Goal: Task Accomplishment & Management: Manage account settings

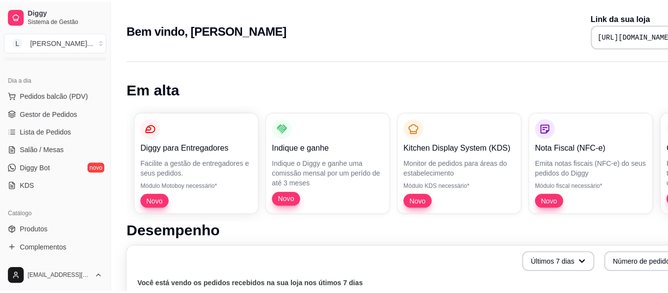
scroll to position [98, 0]
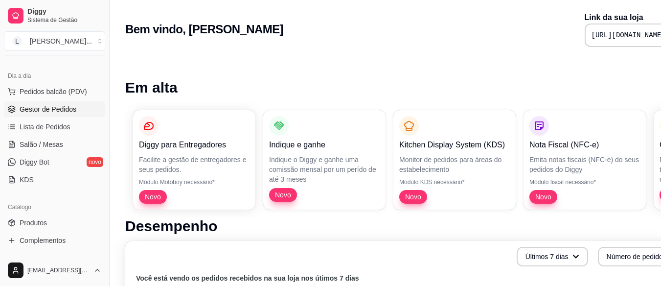
click at [60, 109] on span "Gestor de Pedidos" at bounding box center [48, 109] width 57 height 10
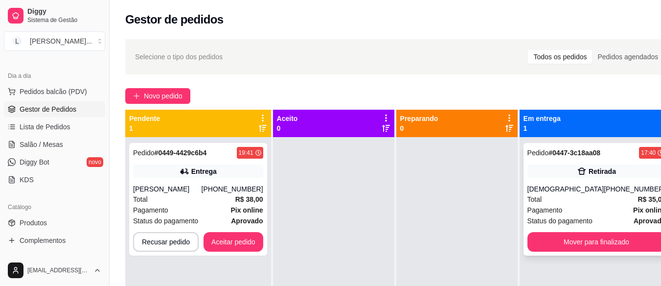
click at [576, 250] on button "Mover para finalizado" at bounding box center [596, 242] width 138 height 20
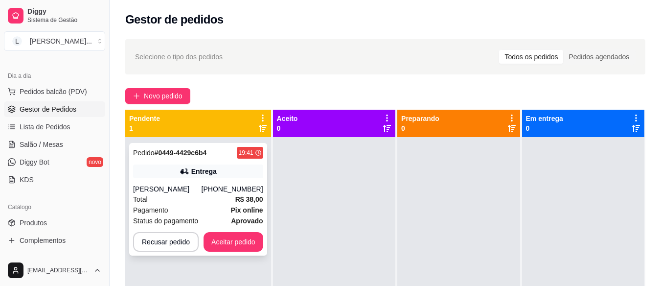
click at [194, 209] on div "Pagamento Pix online" at bounding box center [198, 210] width 130 height 11
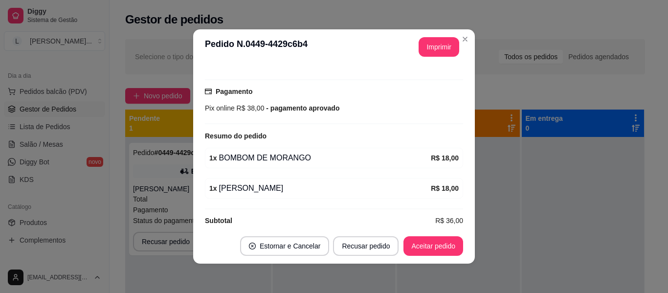
scroll to position [254, 0]
click at [438, 247] on button "Aceitar pedido" at bounding box center [434, 246] width 58 height 19
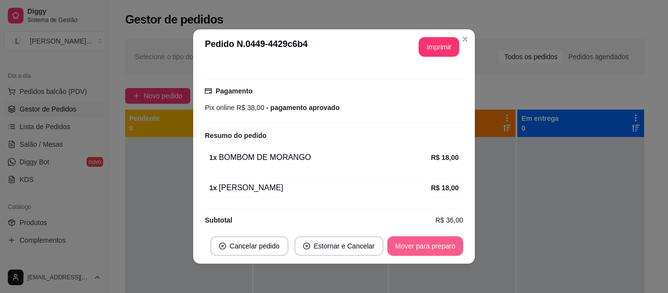
click at [438, 247] on button "Mover para preparo" at bounding box center [426, 246] width 76 height 20
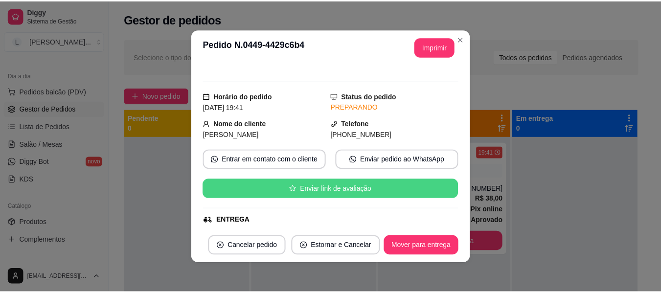
scroll to position [108, 0]
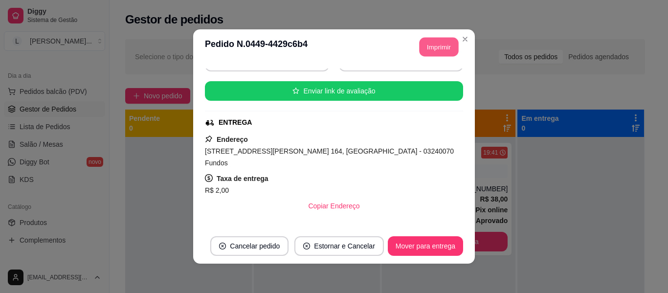
click at [435, 49] on button "Imprimir" at bounding box center [439, 47] width 39 height 19
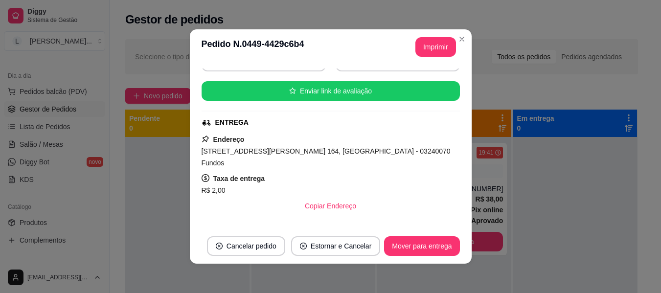
scroll to position [0, 0]
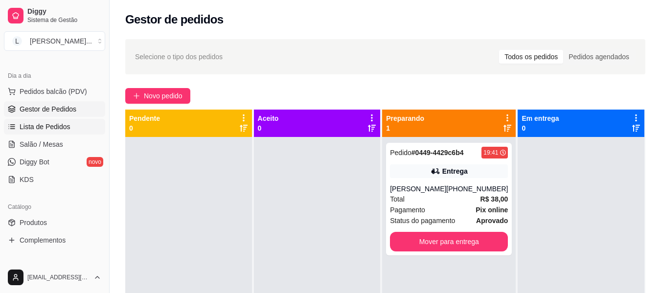
click at [55, 123] on span "Lista de Pedidos" at bounding box center [45, 127] width 51 height 10
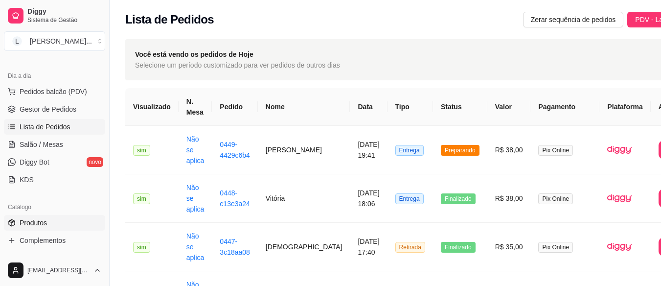
click at [58, 221] on link "Produtos" at bounding box center [54, 223] width 101 height 16
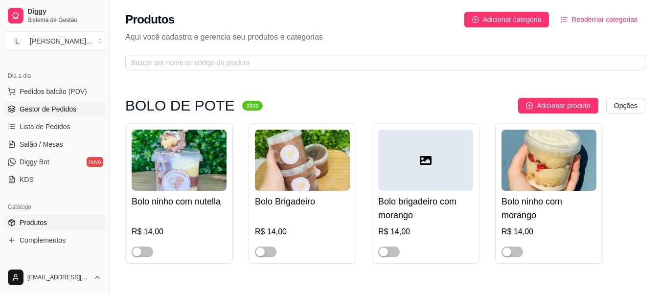
click at [52, 108] on span "Gestor de Pedidos" at bounding box center [48, 109] width 57 height 10
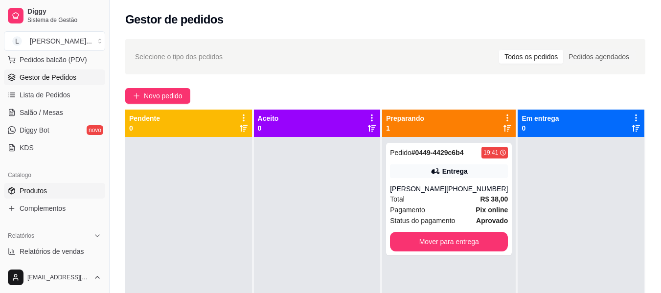
scroll to position [147, 0]
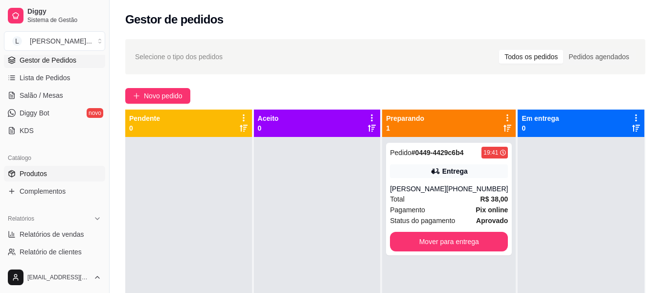
click at [66, 170] on link "Produtos" at bounding box center [54, 174] width 101 height 16
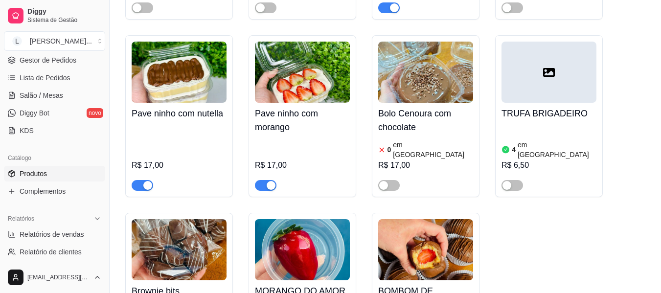
scroll to position [1468, 0]
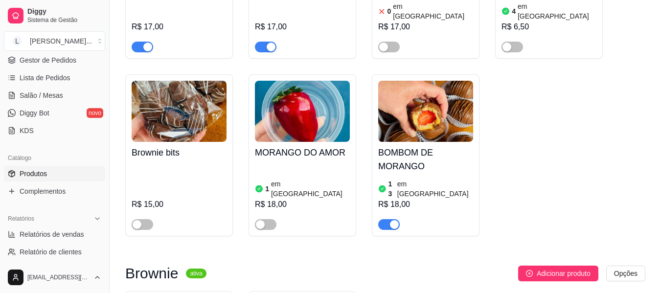
click at [447, 146] on h4 "BOMBOM DE MORANGO" at bounding box center [425, 159] width 95 height 27
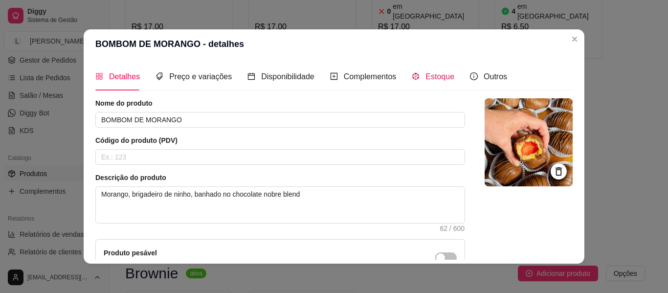
click at [417, 76] on div "Estoque" at bounding box center [433, 76] width 43 height 12
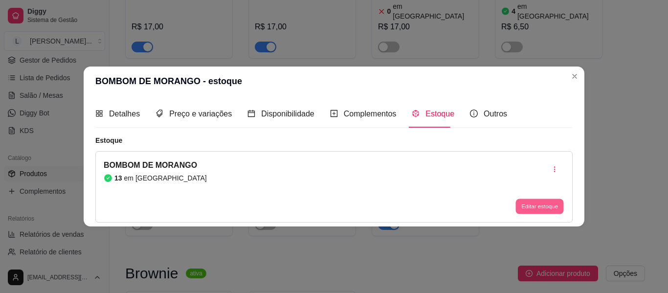
click at [538, 209] on button "Editar estoque" at bounding box center [540, 206] width 48 height 15
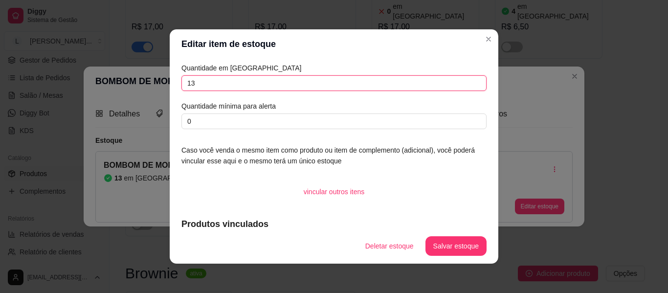
click at [312, 83] on input "13" at bounding box center [334, 83] width 305 height 16
type input "3"
click at [459, 240] on button "Salvar estoque" at bounding box center [456, 246] width 61 height 20
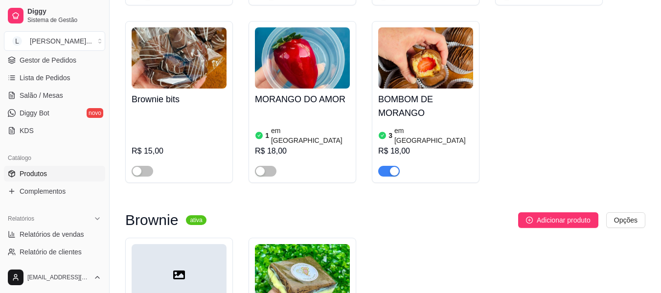
scroll to position [1517, 0]
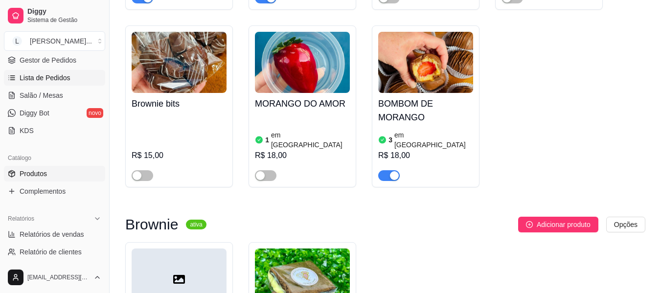
click at [49, 78] on span "Lista de Pedidos" at bounding box center [45, 78] width 51 height 10
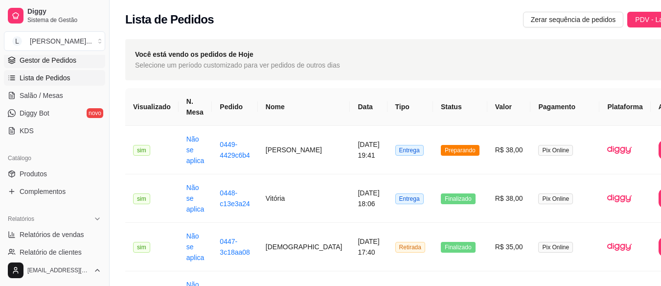
click at [62, 64] on span "Gestor de Pedidos" at bounding box center [48, 60] width 57 height 10
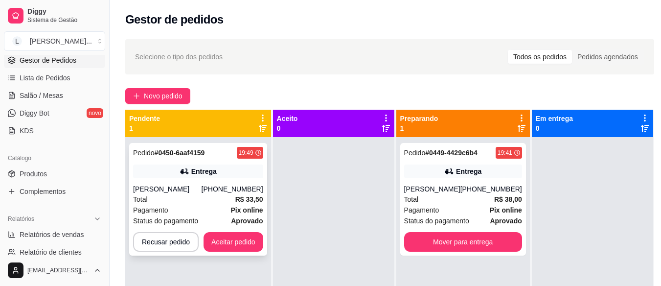
click at [202, 186] on div "[PERSON_NAME]" at bounding box center [167, 189] width 69 height 10
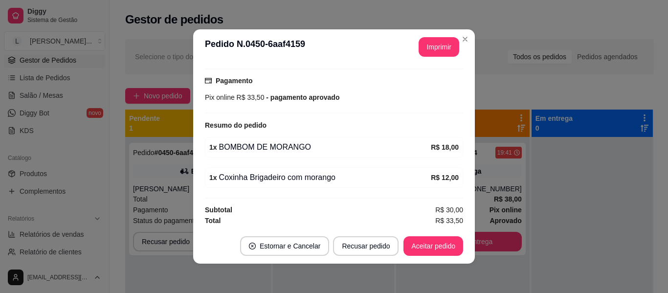
scroll to position [254, 0]
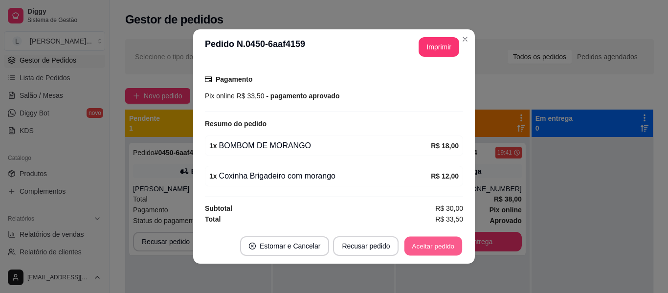
click at [421, 245] on button "Aceitar pedido" at bounding box center [434, 246] width 58 height 19
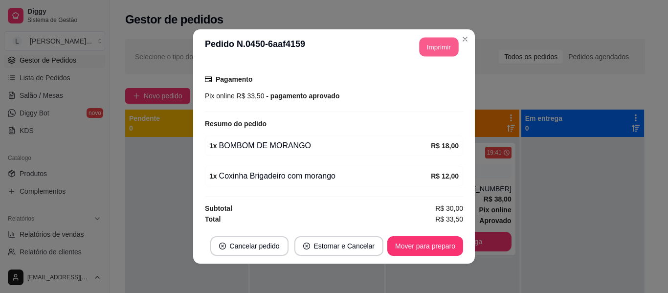
click at [426, 49] on button "Imprimir" at bounding box center [439, 47] width 39 height 19
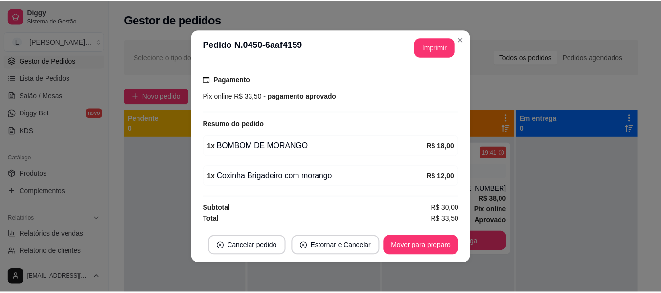
scroll to position [0, 0]
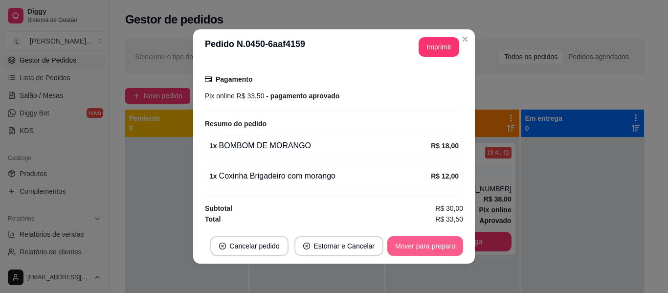
click at [445, 247] on button "Mover para preparo" at bounding box center [426, 246] width 76 height 20
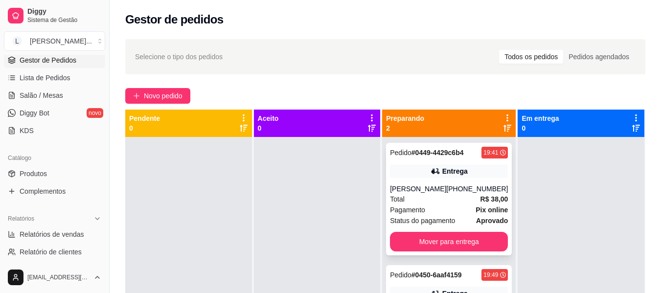
click at [468, 173] on div "Entrega" at bounding box center [449, 171] width 118 height 14
click at [478, 249] on button "Mover para entrega" at bounding box center [449, 241] width 115 height 19
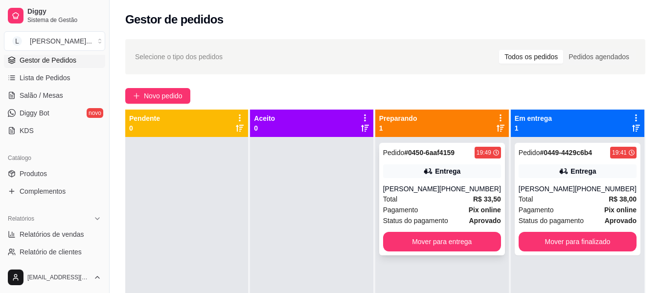
click at [458, 199] on div "Total R$ 33,50" at bounding box center [442, 199] width 118 height 11
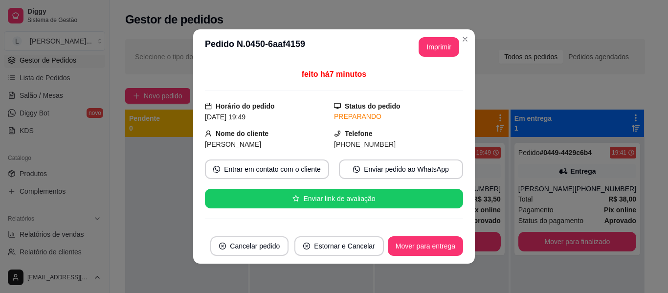
click at [462, 187] on div "feito há 7 minutos Horário do pedido [DATE] 19:49 Status do pedido PREPARANDO N…" at bounding box center [334, 147] width 282 height 164
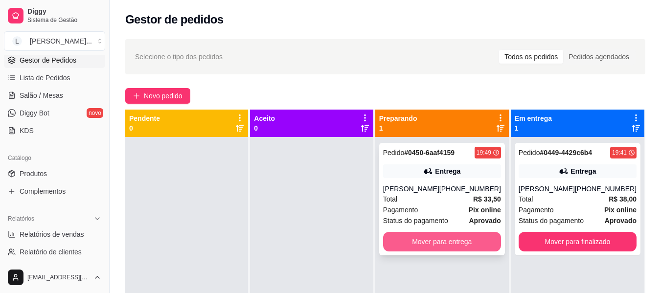
click at [472, 242] on button "Mover para entrega" at bounding box center [442, 242] width 118 height 20
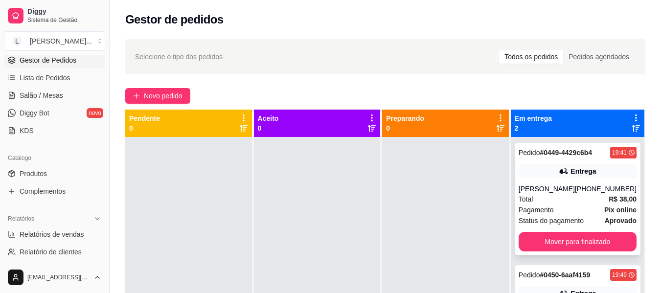
click at [609, 200] on strong "R$ 38,00" at bounding box center [623, 199] width 28 height 8
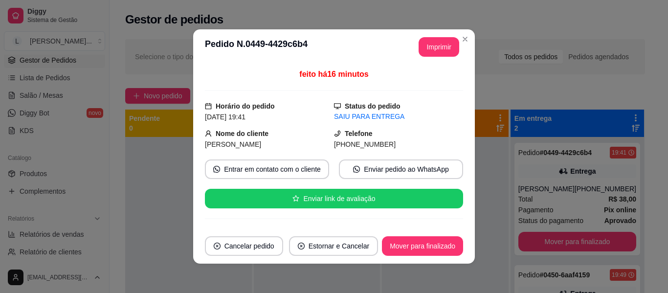
drag, startPoint x: 326, startPoint y: 143, endPoint x: 391, endPoint y: 143, distance: 65.1
click at [391, 143] on div "Nome do cliente [PERSON_NAME] Telefone [PHONE_NUMBER]" at bounding box center [334, 139] width 258 height 22
click at [361, 119] on div "SAIU PARA ENTREGA" at bounding box center [398, 117] width 129 height 10
click at [302, 168] on button "Entrar em contato com o cliente" at bounding box center [267, 170] width 124 height 20
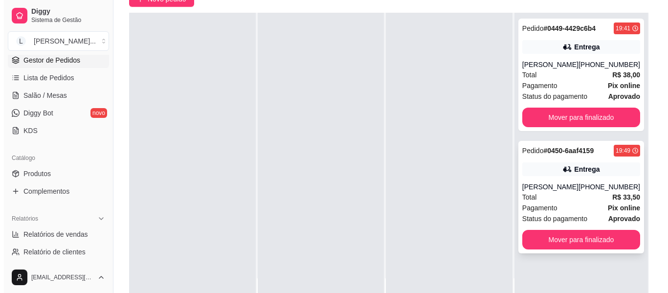
scroll to position [98, 0]
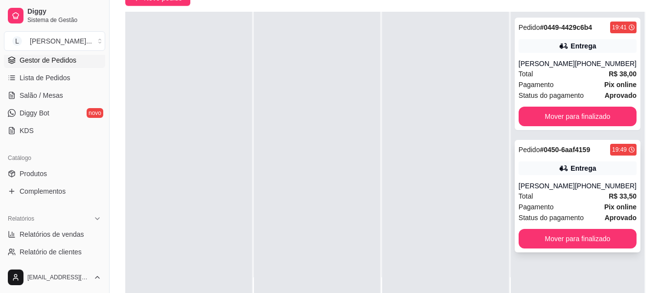
click at [587, 192] on div "Total R$ 33,50" at bounding box center [578, 196] width 118 height 11
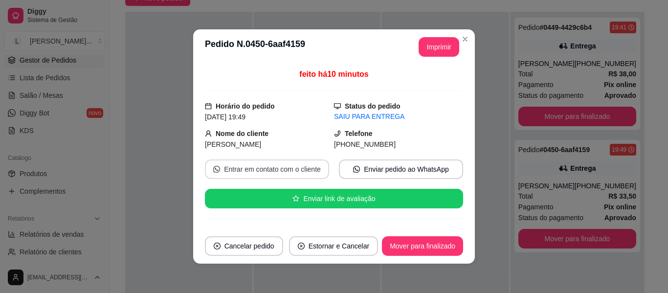
click at [267, 171] on button "Entrar em contato com o cliente" at bounding box center [267, 170] width 124 height 20
click at [297, 173] on button "Entrar em contato com o cliente" at bounding box center [267, 170] width 124 height 20
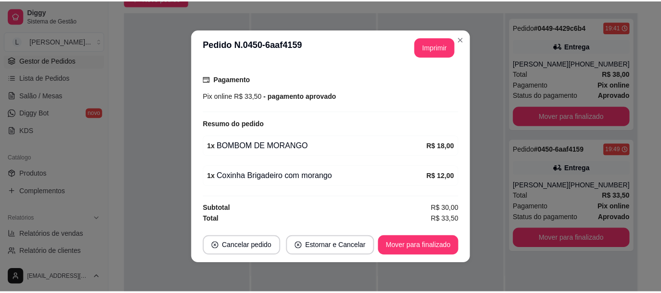
scroll to position [2, 0]
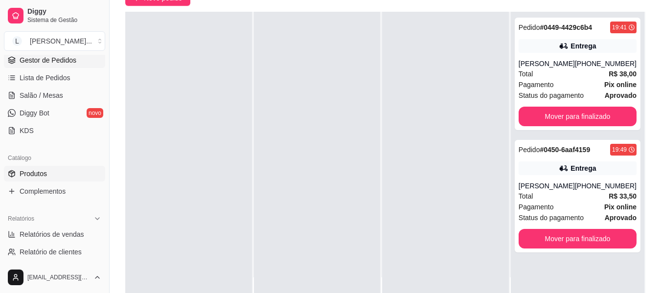
click at [48, 174] on link "Produtos" at bounding box center [54, 174] width 101 height 16
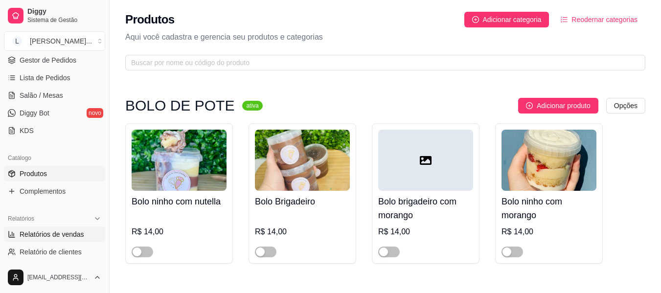
click at [47, 236] on span "Relatórios de vendas" at bounding box center [52, 234] width 65 height 10
select select "ALL"
select select "0"
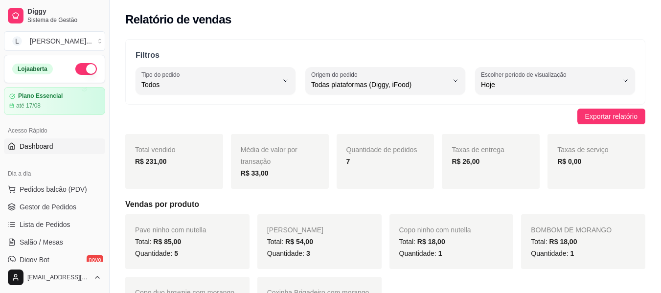
click at [62, 149] on link "Dashboard" at bounding box center [54, 146] width 101 height 16
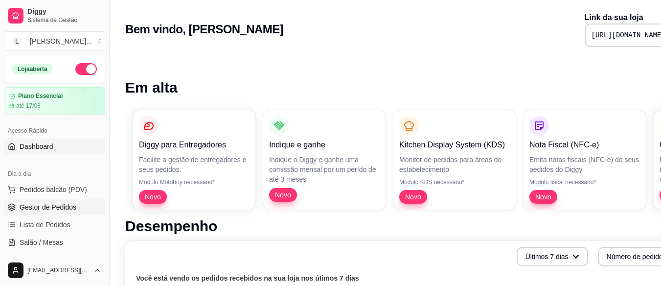
click at [42, 205] on span "Gestor de Pedidos" at bounding box center [48, 207] width 57 height 10
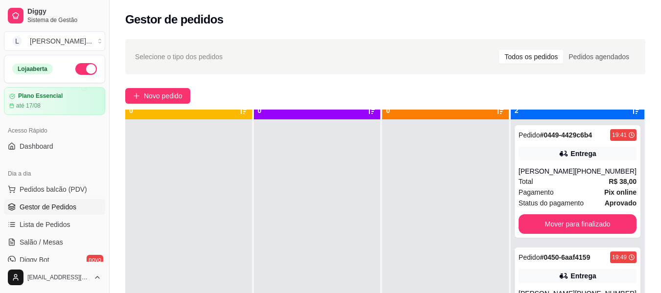
scroll to position [27, 0]
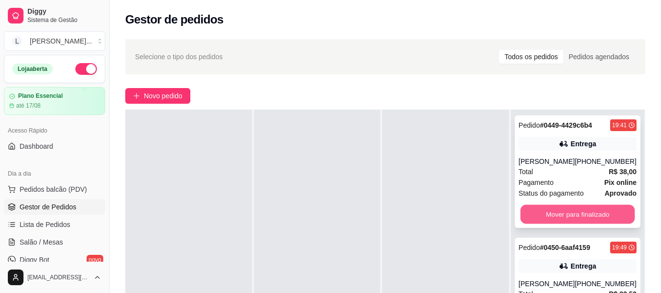
click at [561, 218] on button "Mover para finalizado" at bounding box center [577, 214] width 115 height 19
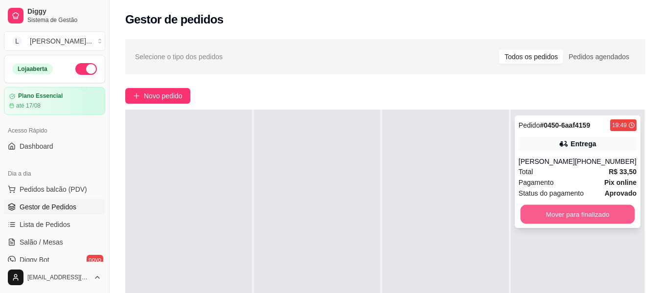
click at [560, 211] on button "Mover para finalizado" at bounding box center [577, 214] width 115 height 19
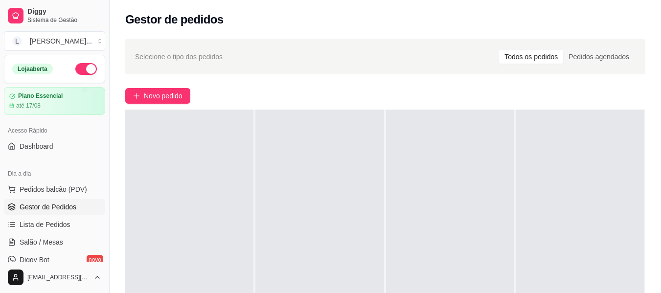
scroll to position [0, 0]
